Goal: Transaction & Acquisition: Subscribe to service/newsletter

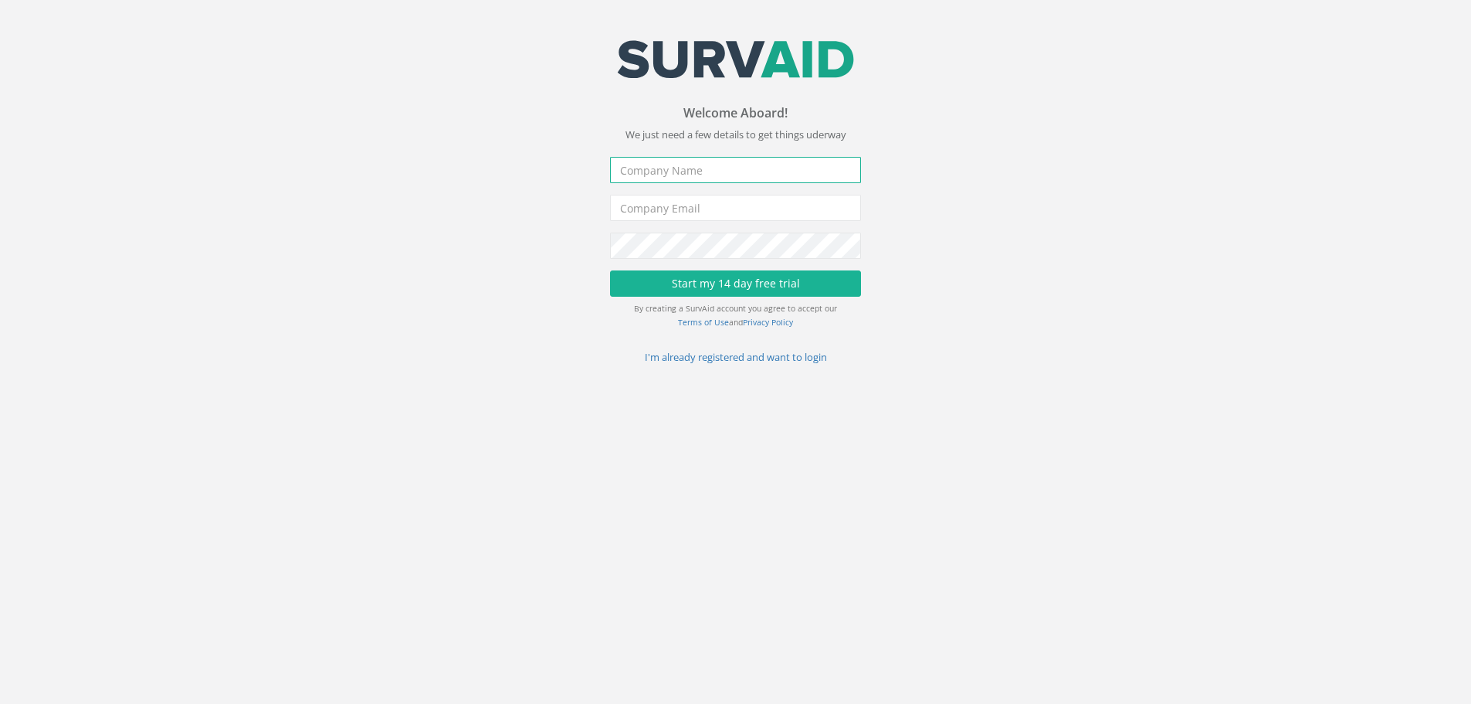
click at [684, 168] on input "text" at bounding box center [735, 170] width 251 height 26
type input "Site Surveying Services ltd"
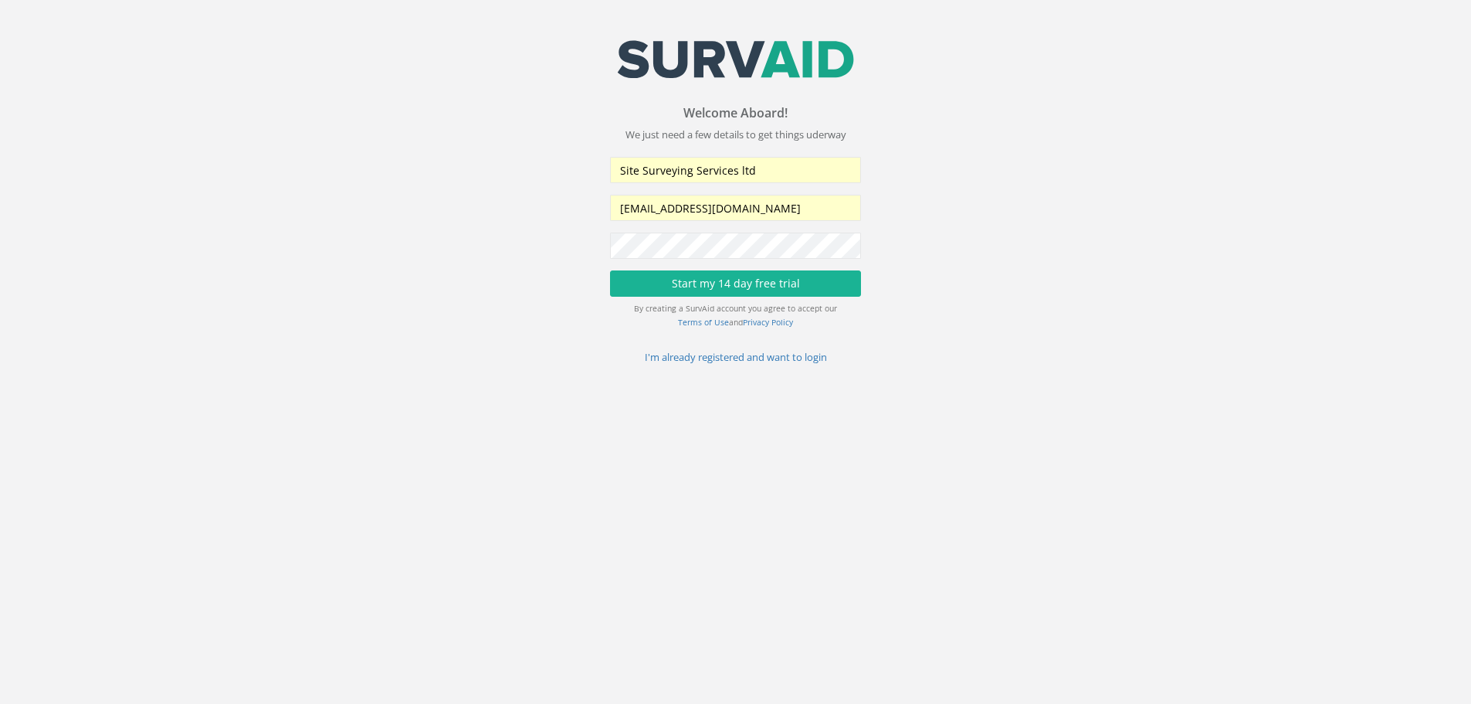
click at [493, 247] on div "Welcome Aboard! You've been invited to create a [DEMOGRAPHIC_DATA] account for …" at bounding box center [735, 236] width 1494 height 258
click at [752, 207] on input "[EMAIL_ADDRESS][DOMAIN_NAME]" at bounding box center [735, 208] width 251 height 26
drag, startPoint x: 776, startPoint y: 209, endPoint x: 551, endPoint y: 205, distance: 225.5
click at [551, 205] on div "Welcome Aboard! You've been invited to create a [DEMOGRAPHIC_DATA] account for …" at bounding box center [735, 236] width 1494 height 258
type input "[EMAIL_ADDRESS][DOMAIN_NAME]"
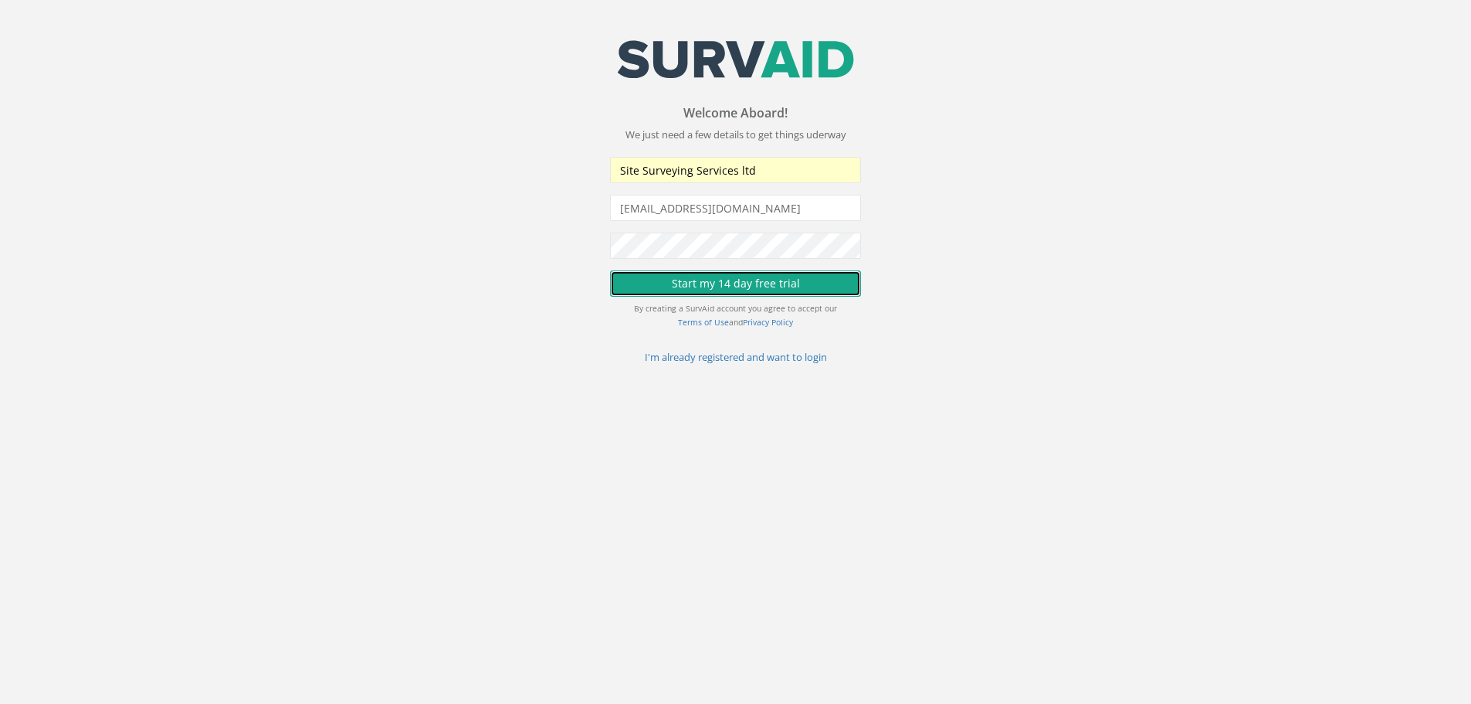
click at [746, 286] on button "Start my 14 day free trial" at bounding box center [735, 283] width 251 height 26
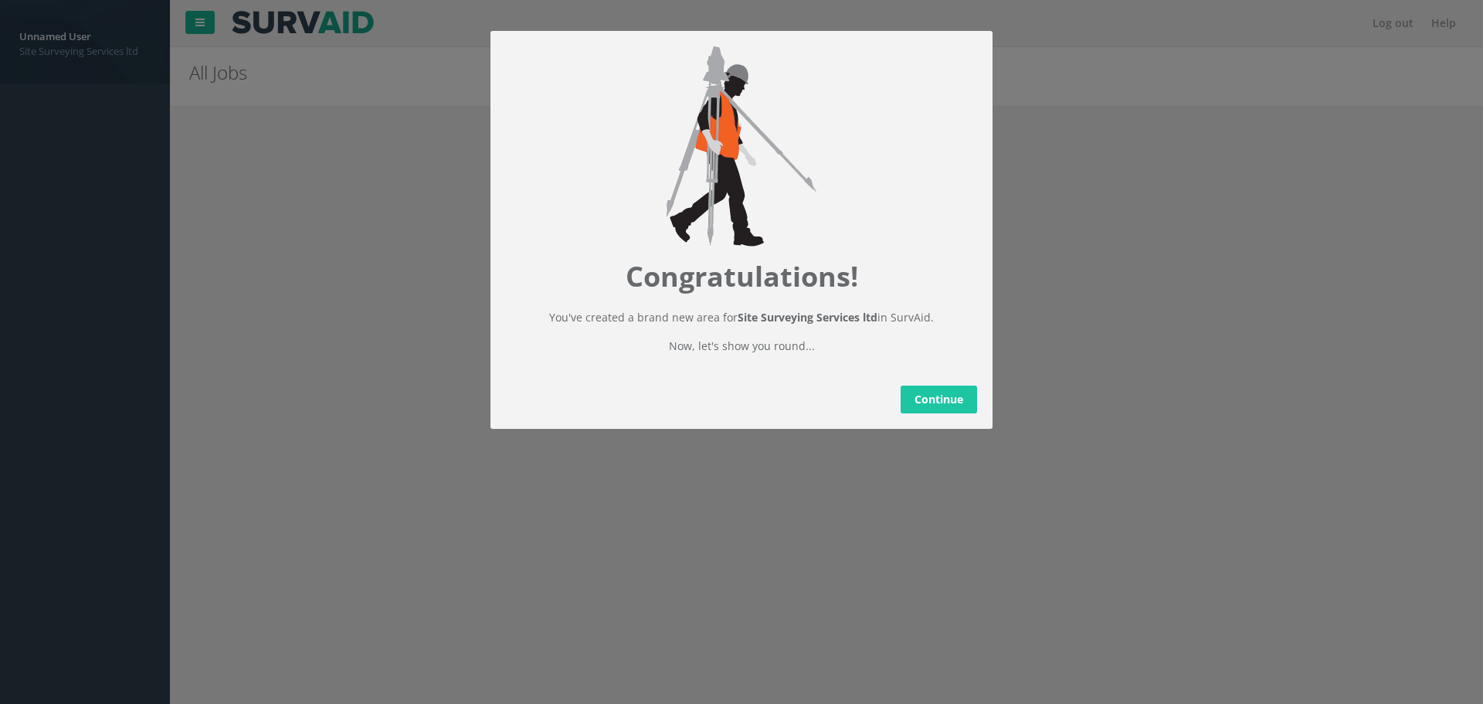
click at [949, 413] on link "Continue" at bounding box center [938, 399] width 76 height 28
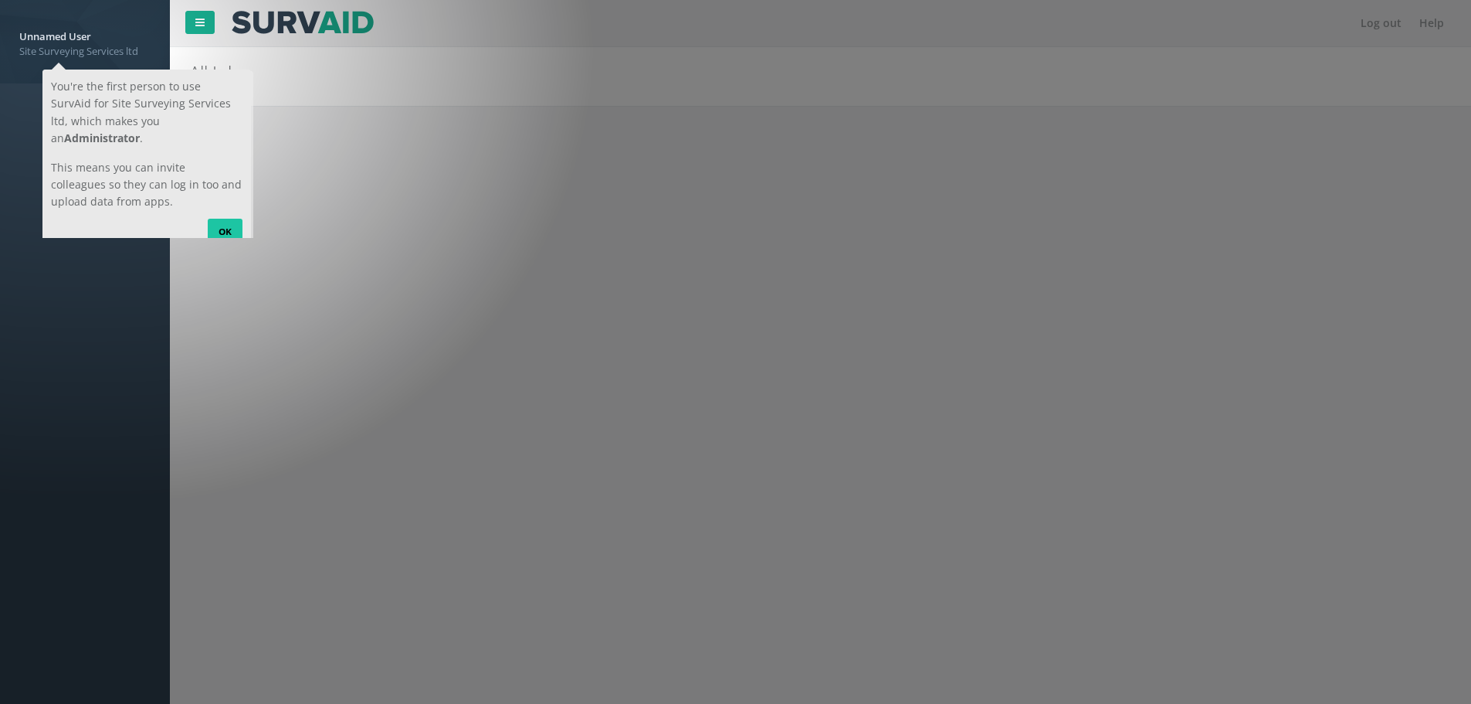
click at [231, 219] on link "OK" at bounding box center [224, 231] width 35 height 25
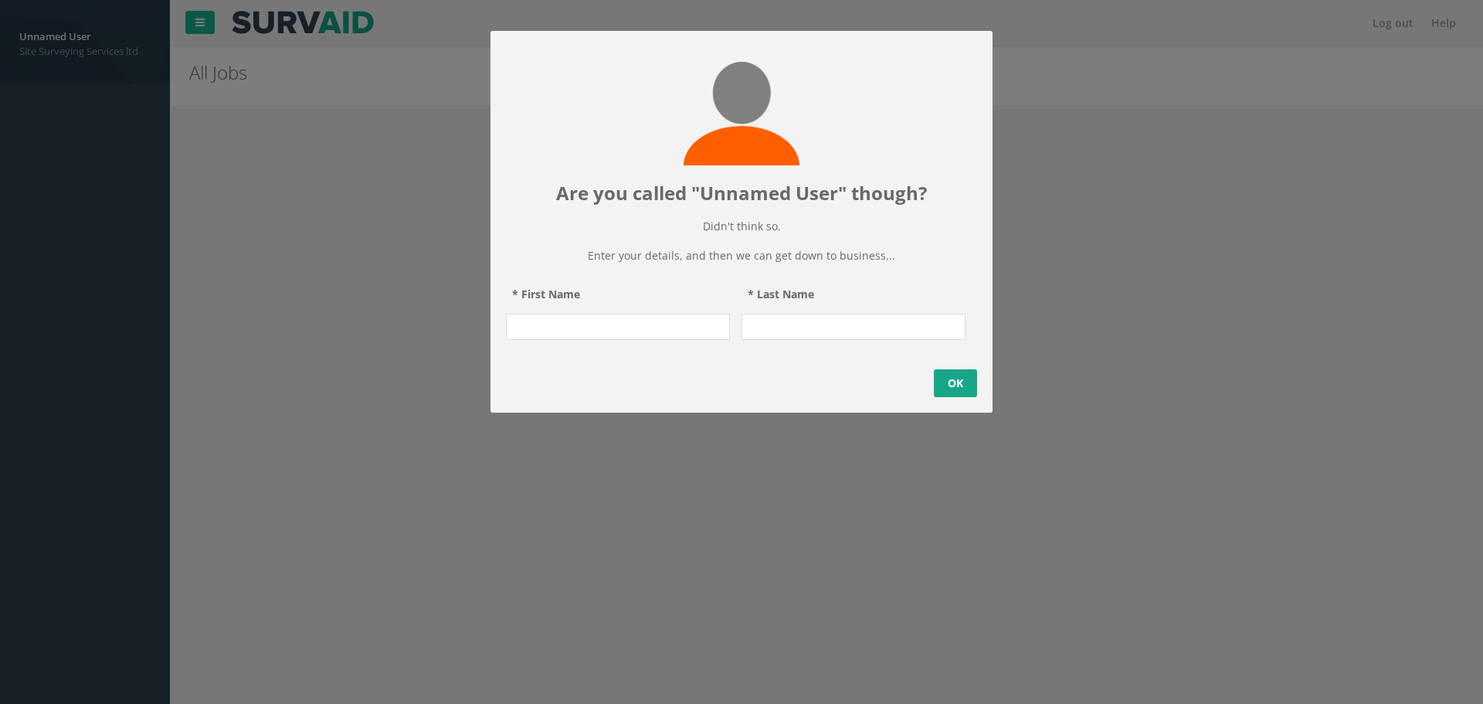
click at [587, 340] on input "* First Name" at bounding box center [618, 327] width 224 height 26
type input "[PERSON_NAME]"
click at [955, 393] on link "OK" at bounding box center [955, 383] width 43 height 28
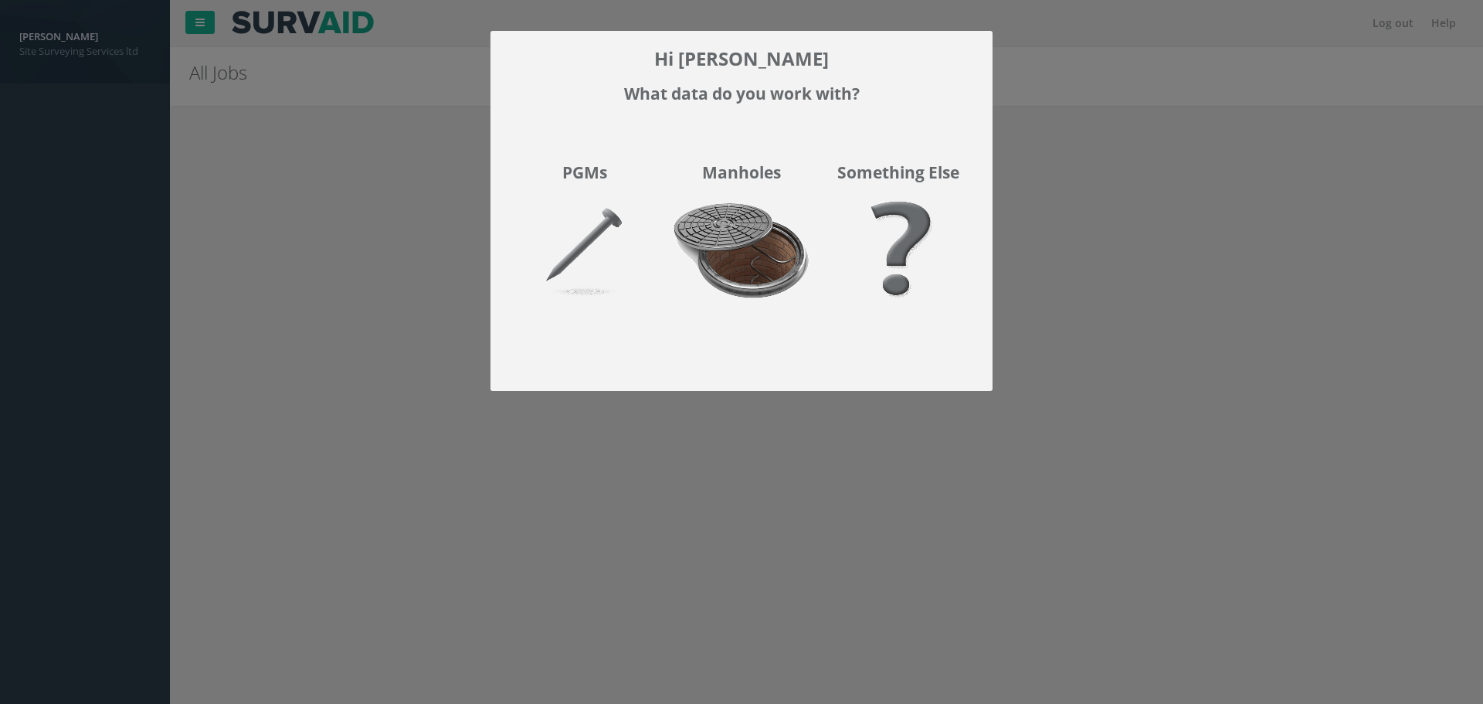
click at [724, 244] on img at bounding box center [741, 260] width 157 height 137
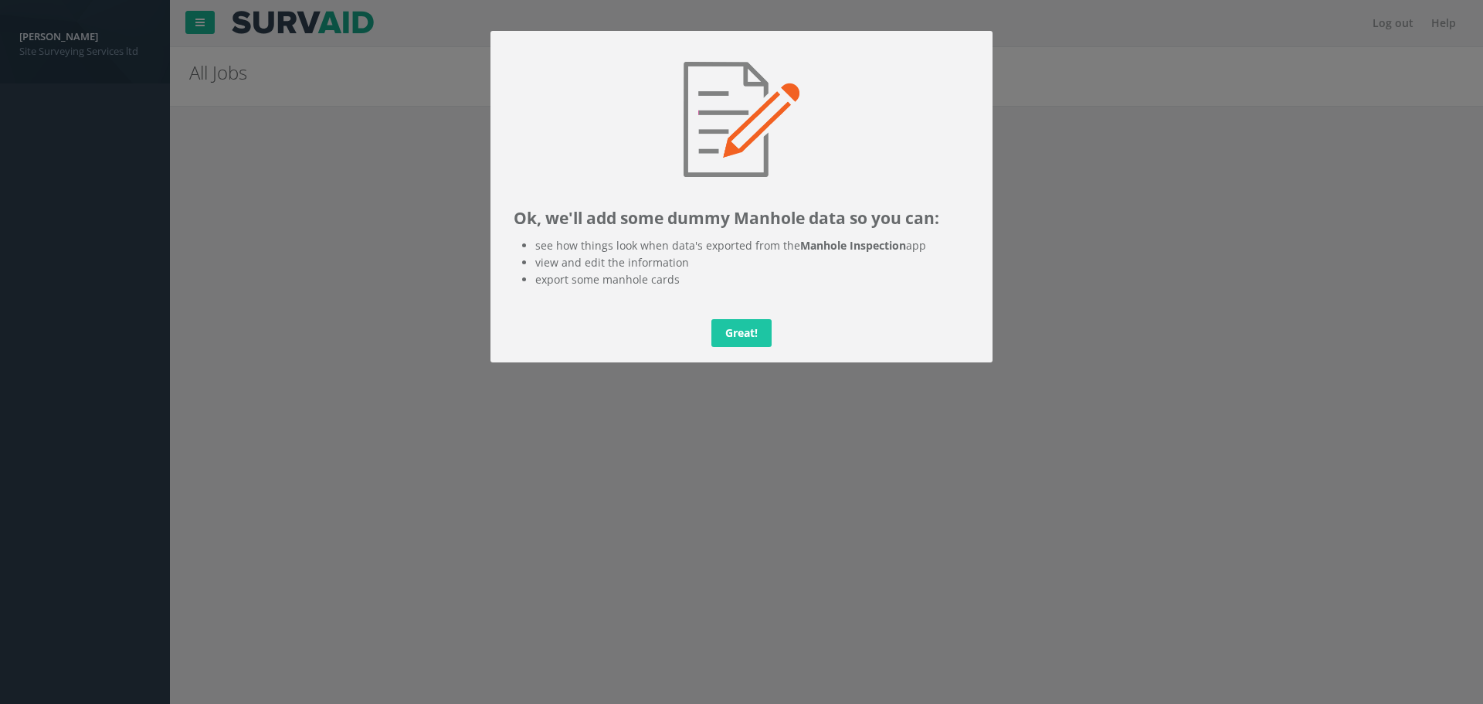
click at [739, 329] on link "Great!" at bounding box center [741, 333] width 60 height 28
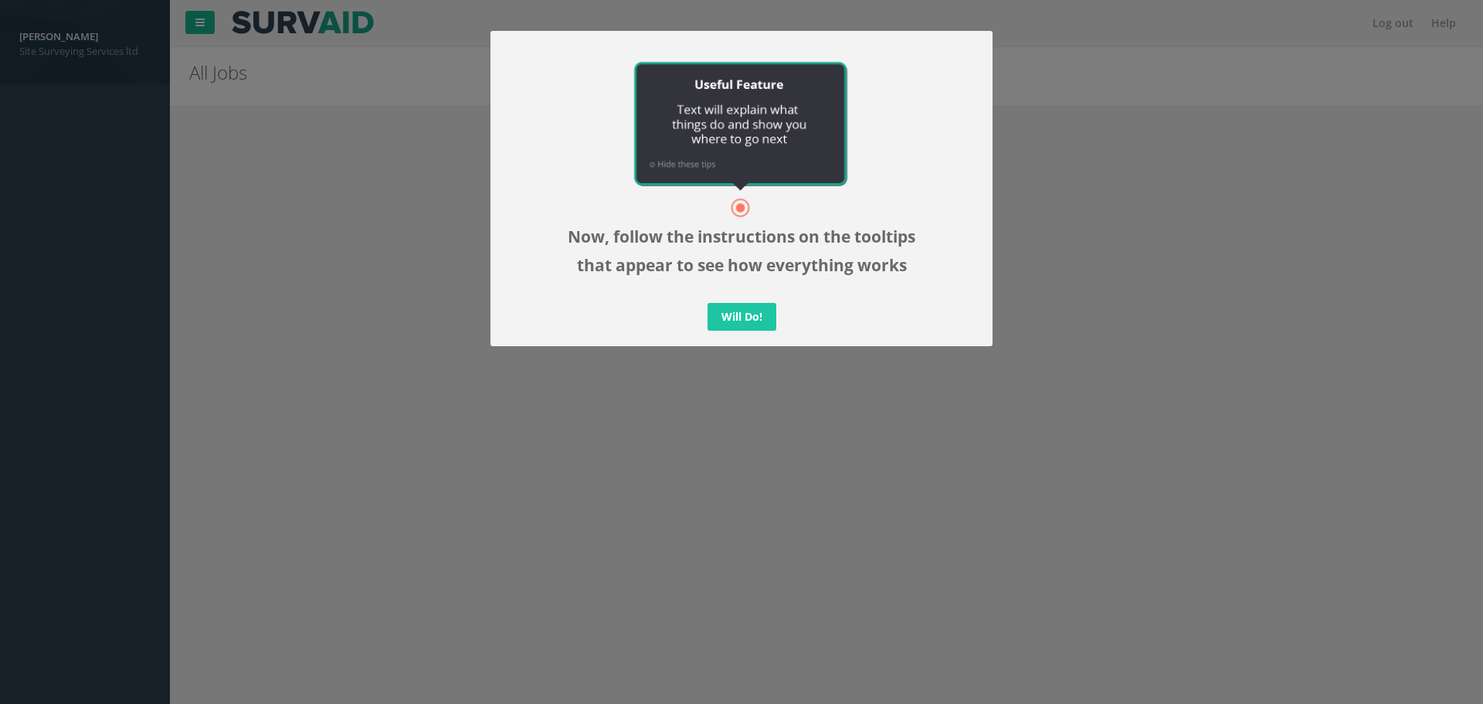
click at [739, 324] on link "Will Do!" at bounding box center [741, 317] width 69 height 28
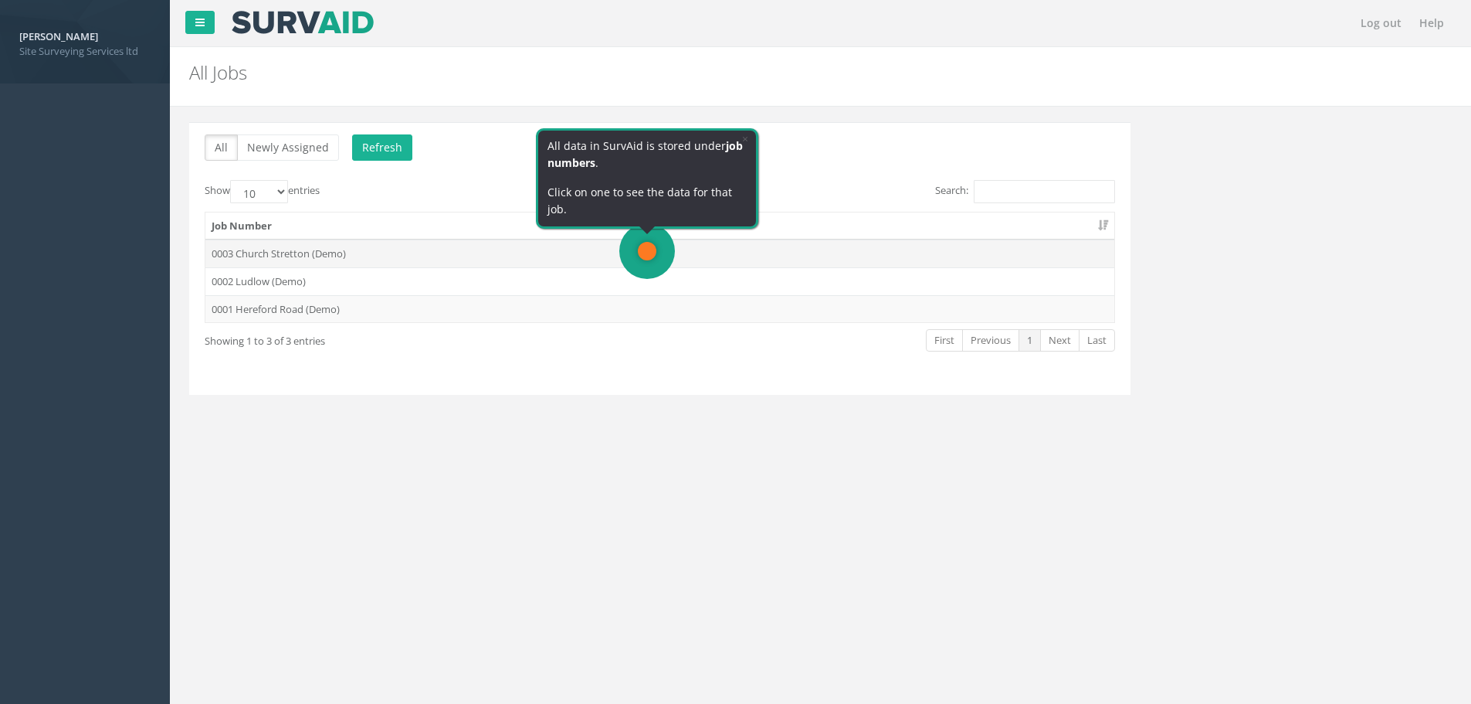
click at [621, 259] on td "0003 Church Stretton (Demo)" at bounding box center [659, 253] width 909 height 28
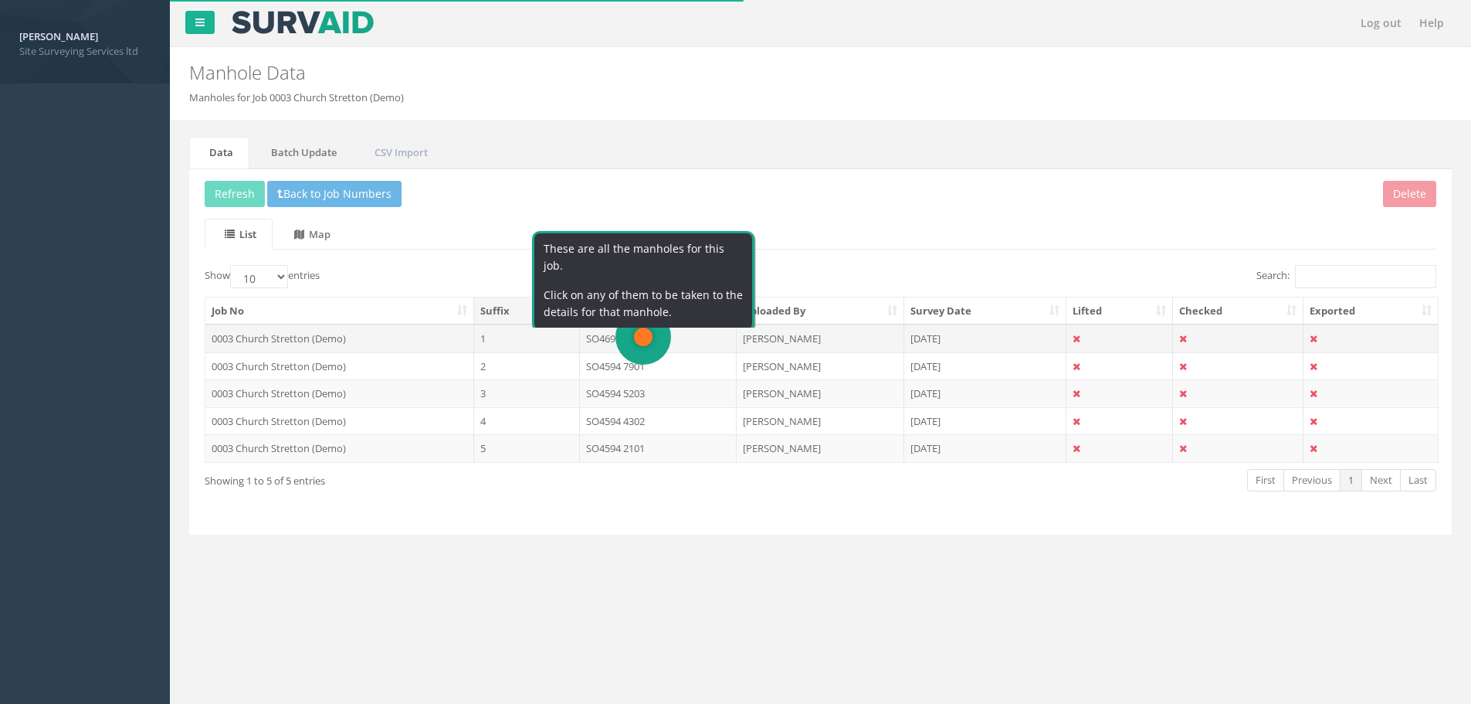
click at [622, 341] on td "SO4695 0503" at bounding box center [658, 338] width 157 height 28
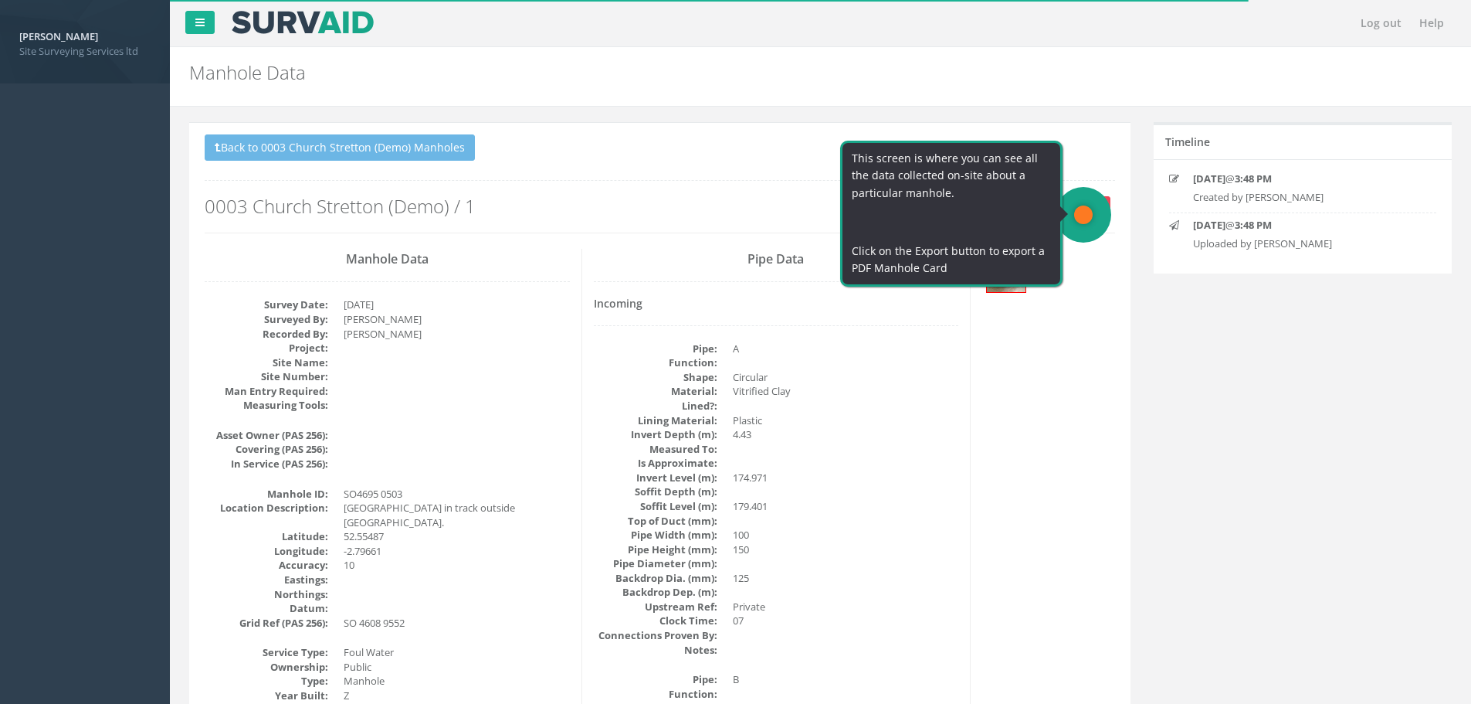
click at [1093, 209] on button "Export" at bounding box center [1085, 207] width 51 height 23
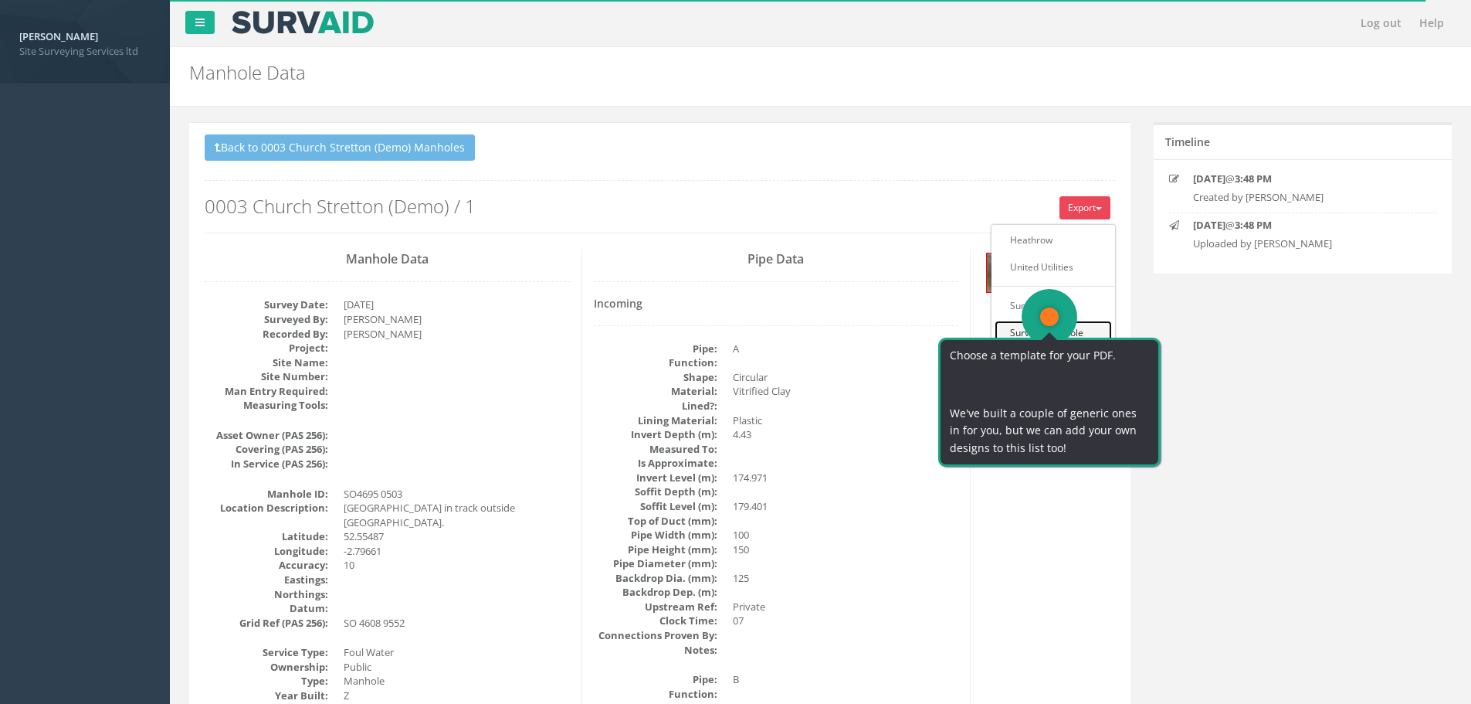
click at [1022, 324] on link "SurvAid Manhole" at bounding box center [1053, 332] width 117 height 24
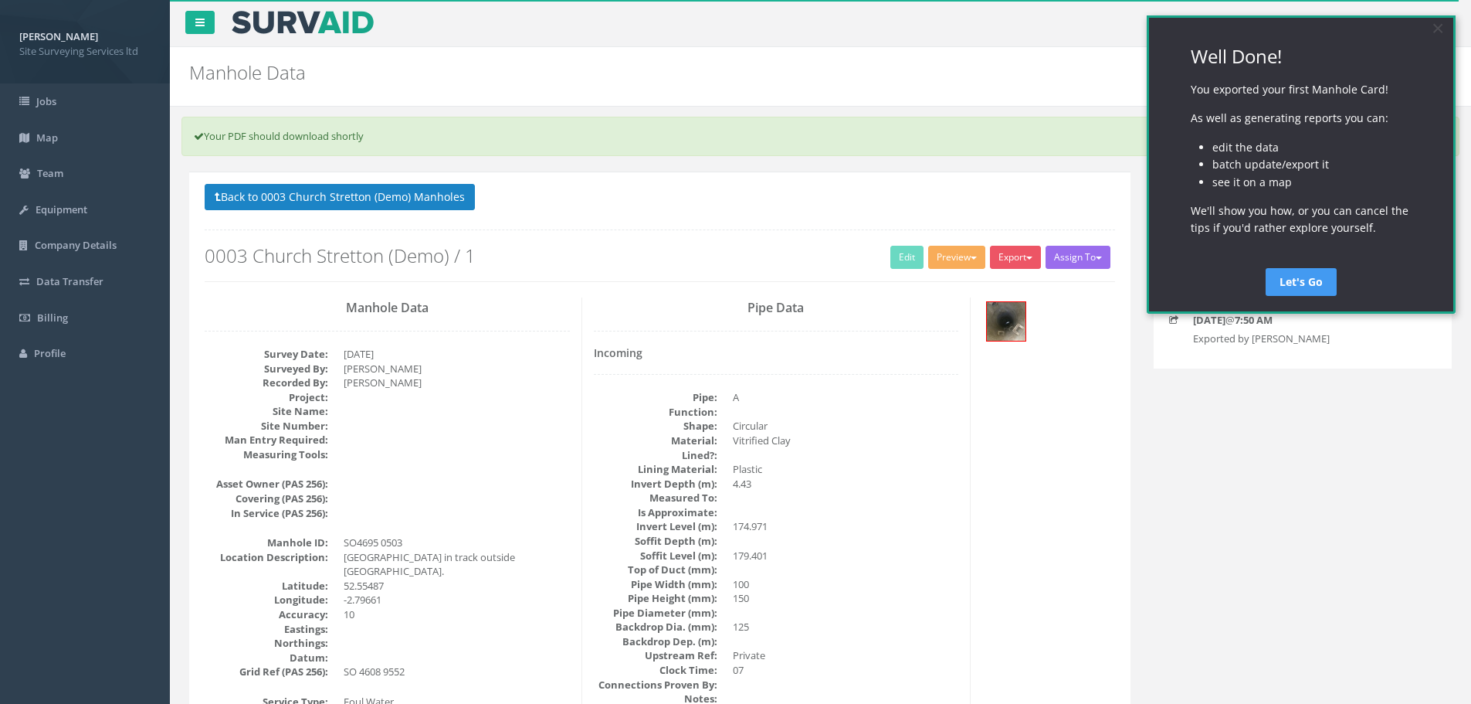
click at [1313, 285] on link "Let's Go" at bounding box center [1301, 282] width 71 height 28
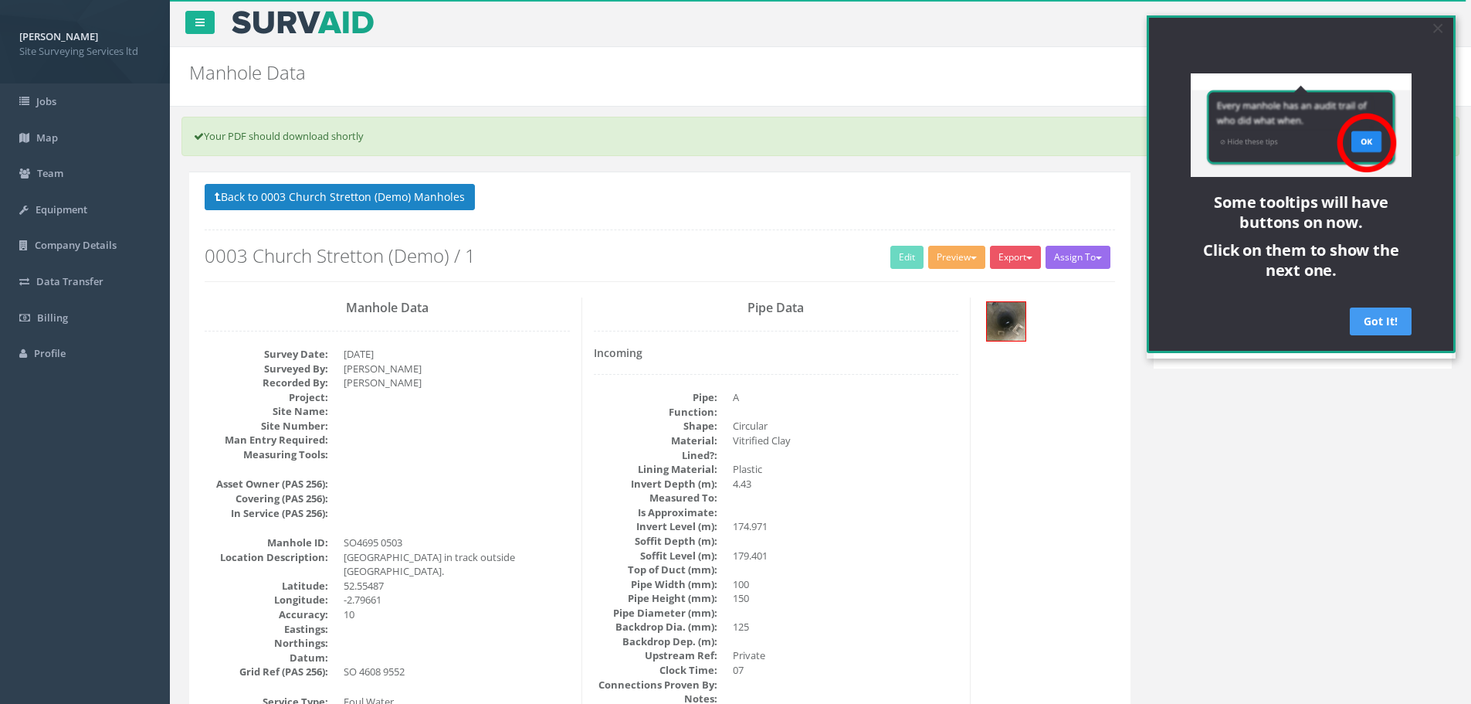
click at [1385, 335] on link "Got It!" at bounding box center [1381, 321] width 62 height 28
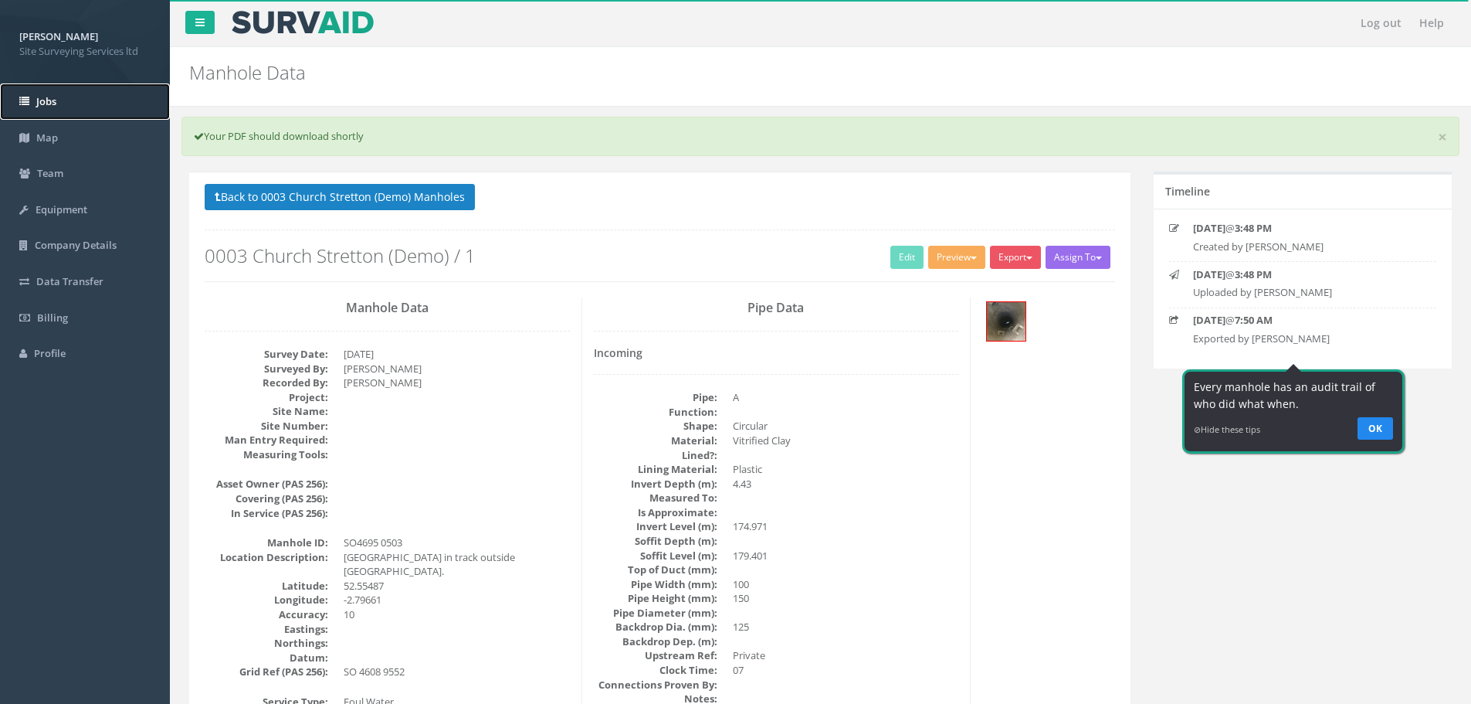
click at [66, 104] on link "Jobs" at bounding box center [85, 101] width 170 height 36
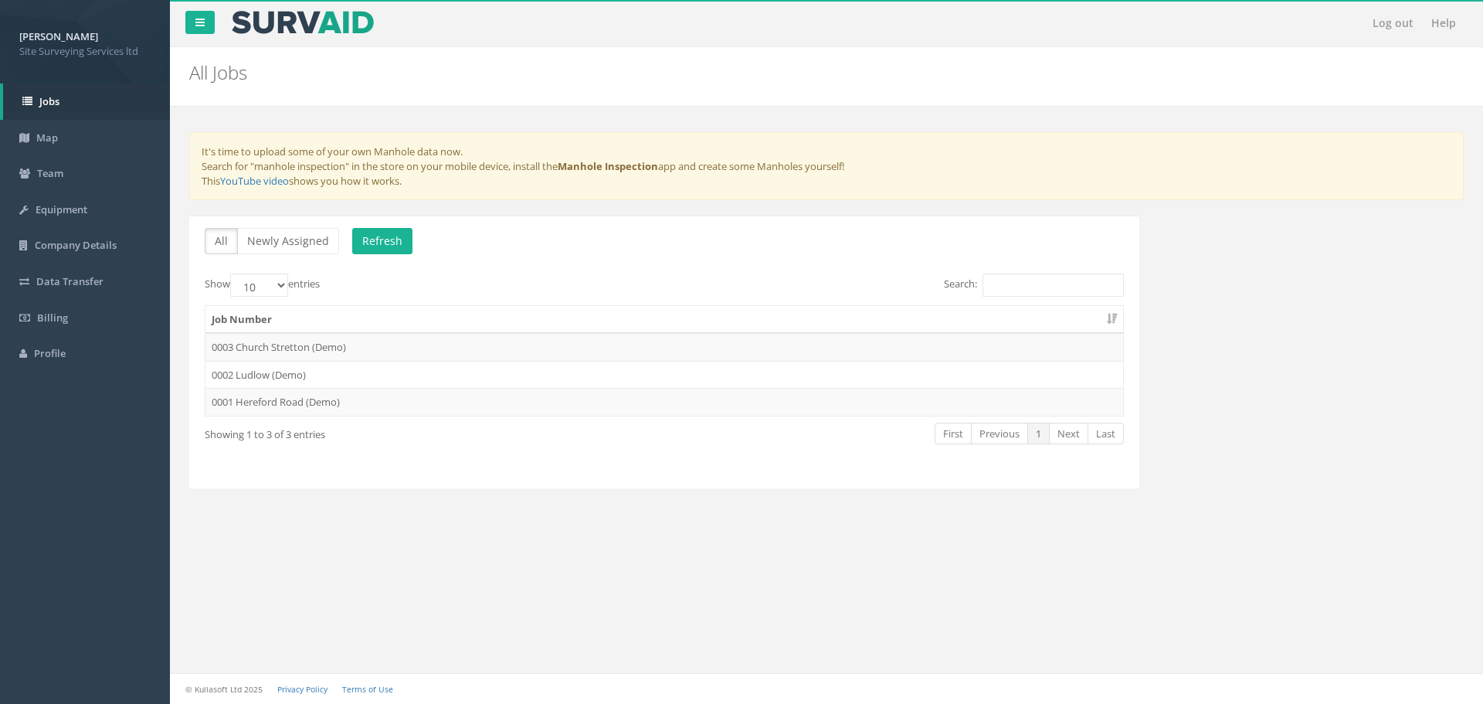
drag, startPoint x: 696, startPoint y: 31, endPoint x: 688, endPoint y: 36, distance: 9.0
click at [696, 31] on nav "Log out Help" at bounding box center [826, 23] width 1313 height 46
